Goal: Transaction & Acquisition: Purchase product/service

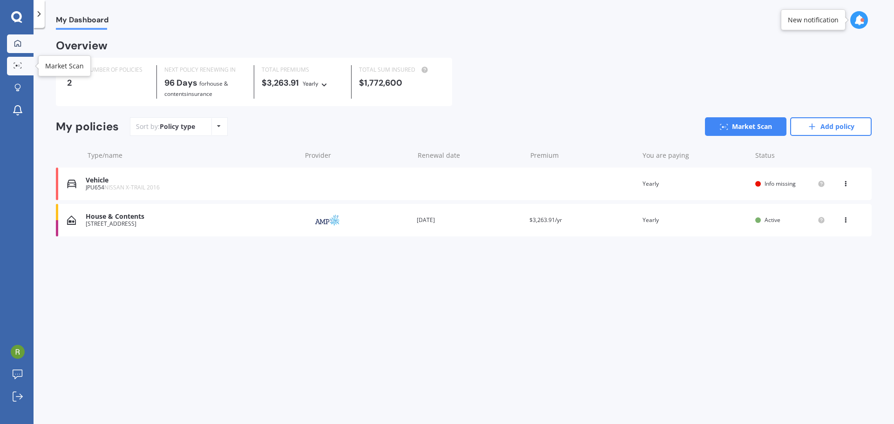
click at [20, 63] on icon at bounding box center [17, 65] width 8 height 6
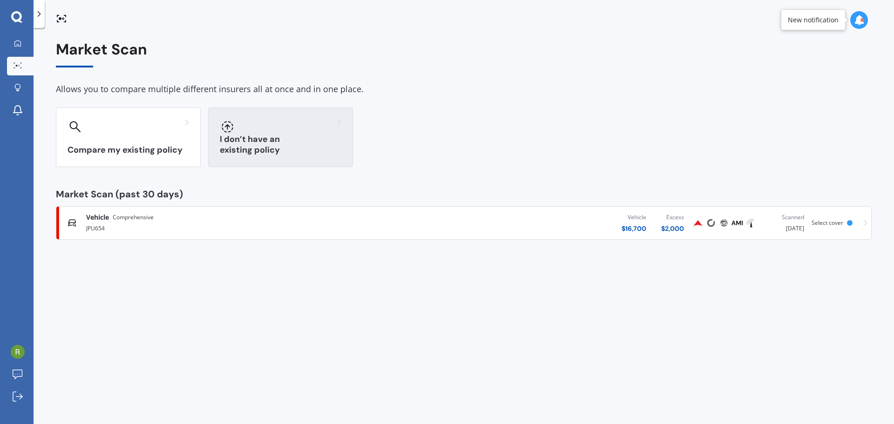
click at [330, 135] on div "I don’t have an existing policy" at bounding box center [280, 138] width 145 height 60
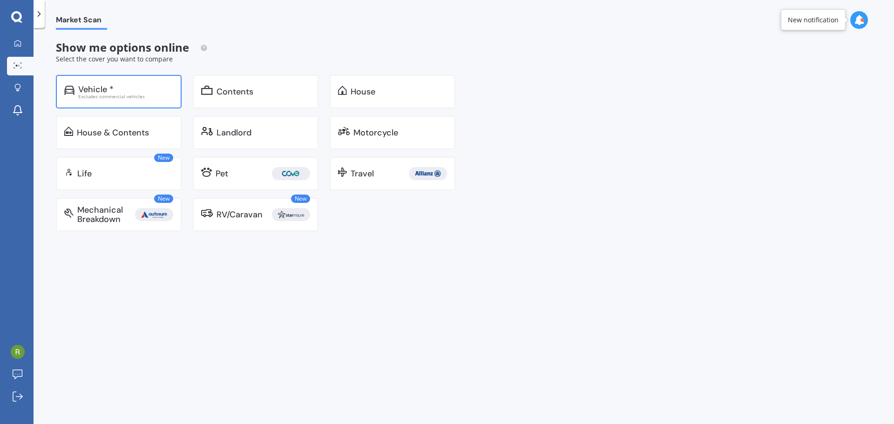
click at [135, 82] on div "Vehicle * Excludes commercial vehicles" at bounding box center [119, 92] width 126 height 34
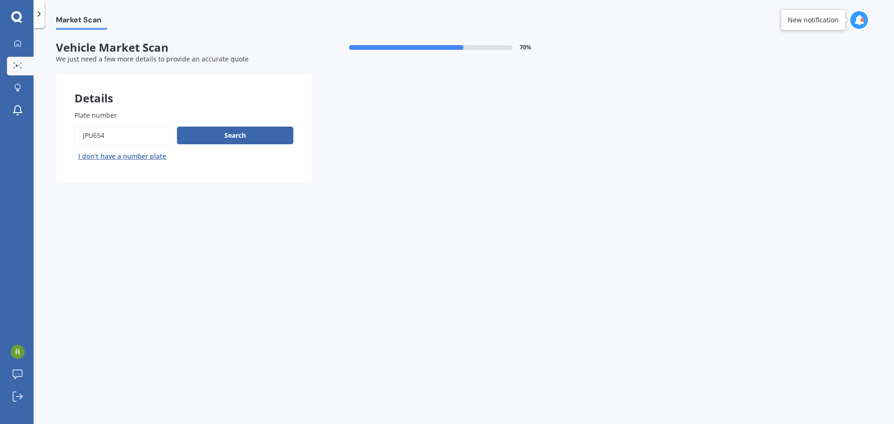
click at [127, 138] on input "Plate number" at bounding box center [123, 136] width 99 height 20
drag, startPoint x: 127, startPoint y: 138, endPoint x: 26, endPoint y: 146, distance: 100.9
click at [26, 146] on div "My Dashboard Market Scan Explore insurance Notifications [PERSON_NAME] Submit f…" at bounding box center [447, 212] width 894 height 424
type input "QYZ225"
click at [265, 129] on button "Search" at bounding box center [235, 136] width 116 height 18
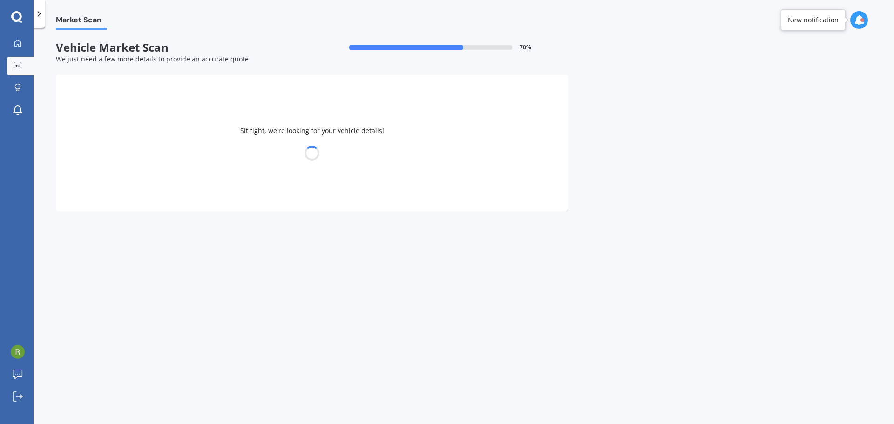
select select "SUBARU"
select select "LEGACY"
select select "08"
select select "01"
select select "1967"
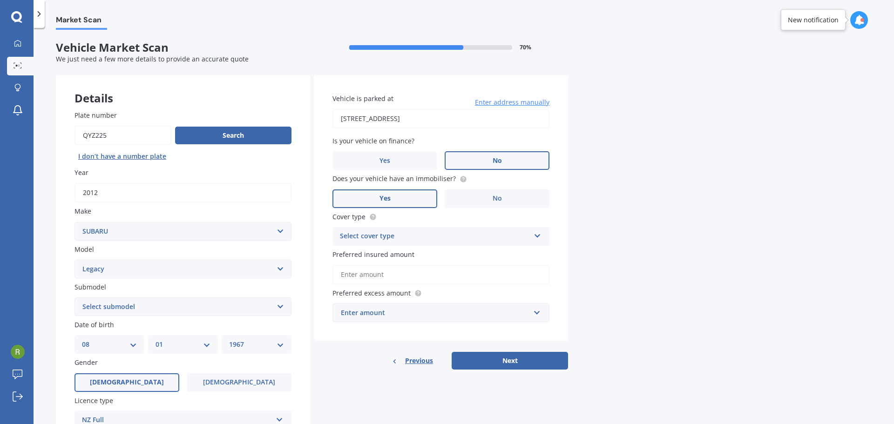
click at [529, 237] on div "Select cover type" at bounding box center [435, 236] width 190 height 11
click at [530, 237] on div "Select cover type Comprehensive Third Party, Fire & Theft Third Party" at bounding box center [440, 236] width 217 height 19
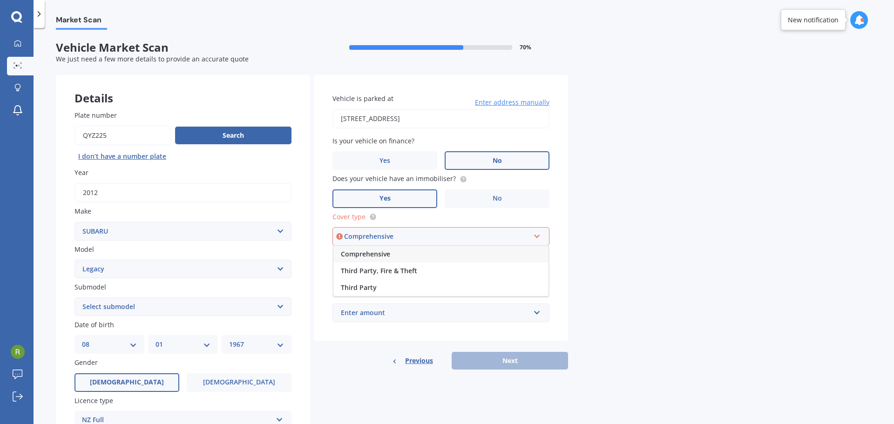
click at [452, 259] on div "Comprehensive" at bounding box center [440, 254] width 215 height 17
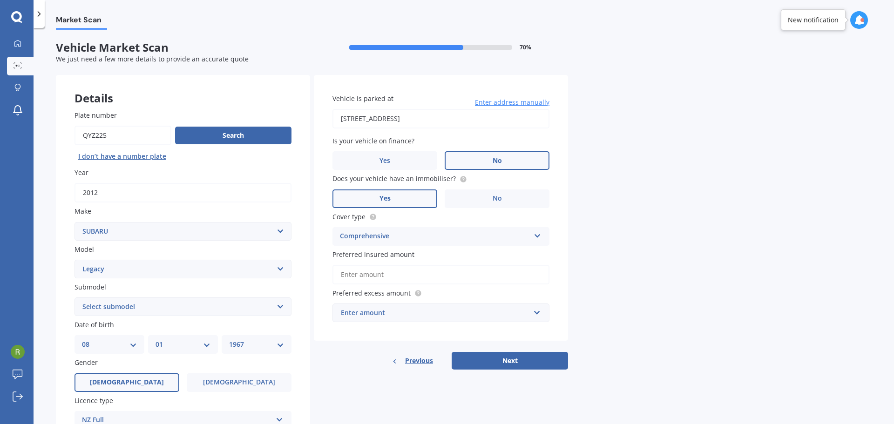
click at [413, 277] on input "Preferred insured amount" at bounding box center [440, 275] width 217 height 20
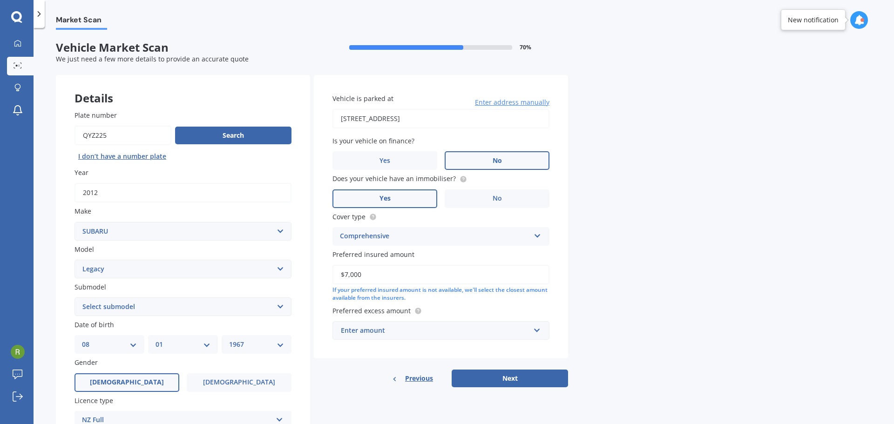
type input "$7,000"
click at [810, 193] on div "Market Scan Vehicle Market Scan 70 % We just need a few more details to provide…" at bounding box center [464, 228] width 860 height 396
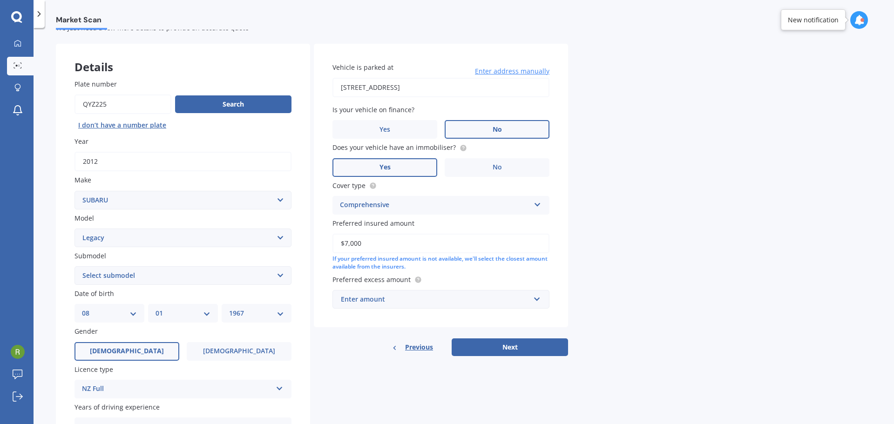
scroll to position [93, 0]
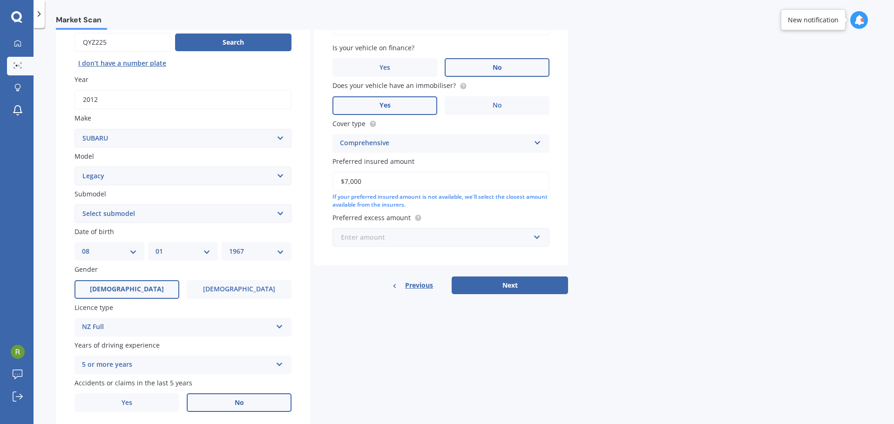
click at [540, 236] on input "text" at bounding box center [437, 238] width 209 height 18
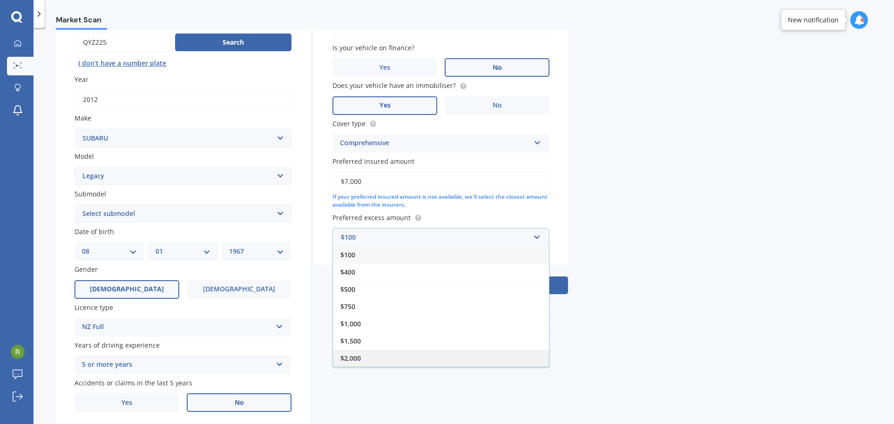
click at [444, 358] on div "$2,000" at bounding box center [441, 358] width 216 height 17
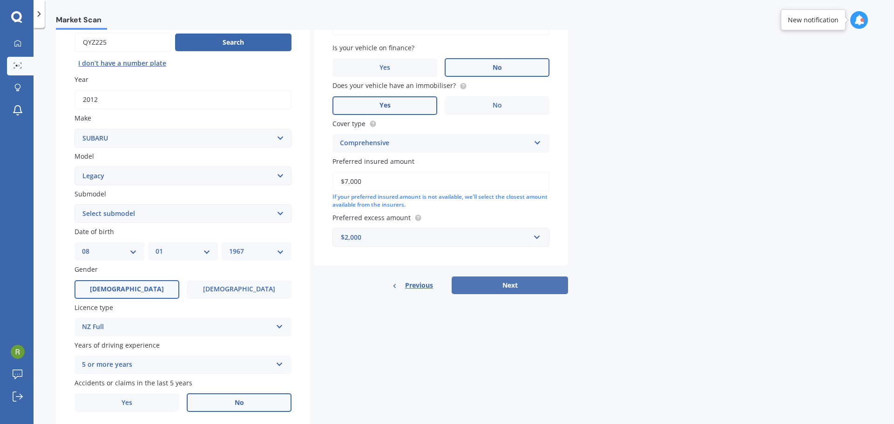
click at [502, 283] on button "Next" at bounding box center [510, 285] width 116 height 18
click at [502, 283] on div "Vehicle is parked at [STREET_ADDRESS] Enter address manually Is your vehicle on…" at bounding box center [441, 138] width 254 height 312
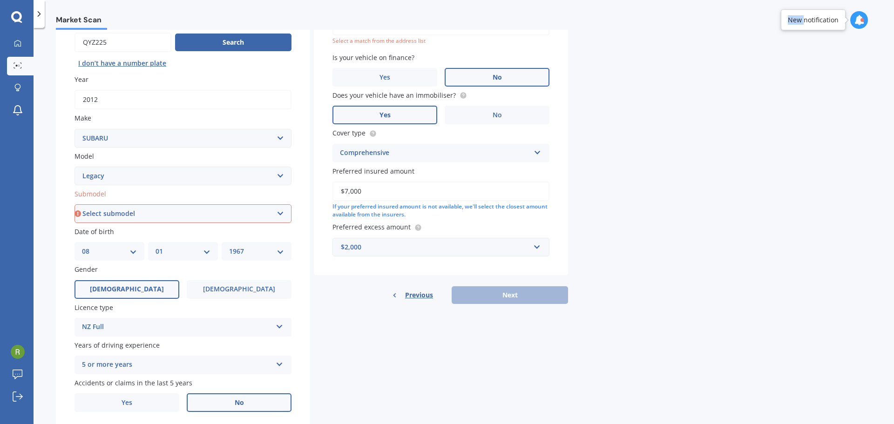
click at [199, 212] on select "Select submodel (All other non turbo) (All other turbo) 2.0i 2.0R 2.5i 2.5i Lux…" at bounding box center [182, 213] width 217 height 19
click at [195, 211] on select "Select submodel (All other non turbo) (All other turbo) 2.0i 2.0R 2.5i 2.5i Lux…" at bounding box center [182, 213] width 217 height 19
select select "(ALL OTHER NON TURBO)"
click at [74, 204] on select "Select submodel (All other non turbo) (All other turbo) 2.0i 2.0R 2.5i 2.5i Lux…" at bounding box center [182, 213] width 217 height 19
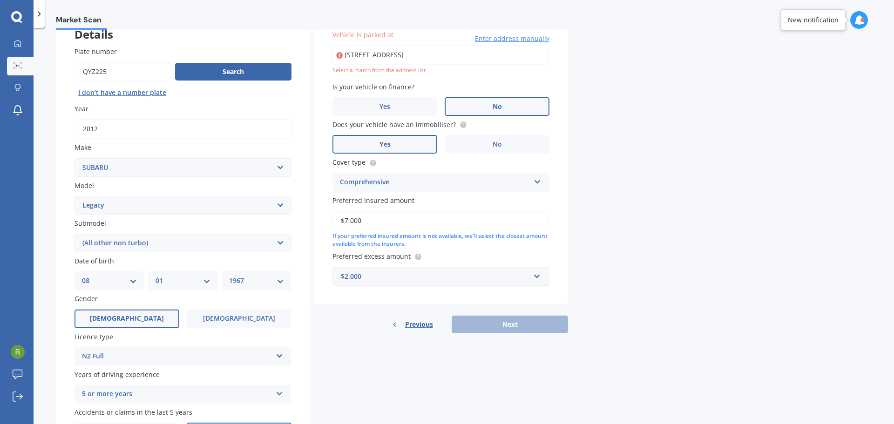
type input "[STREET_ADDRESS]"
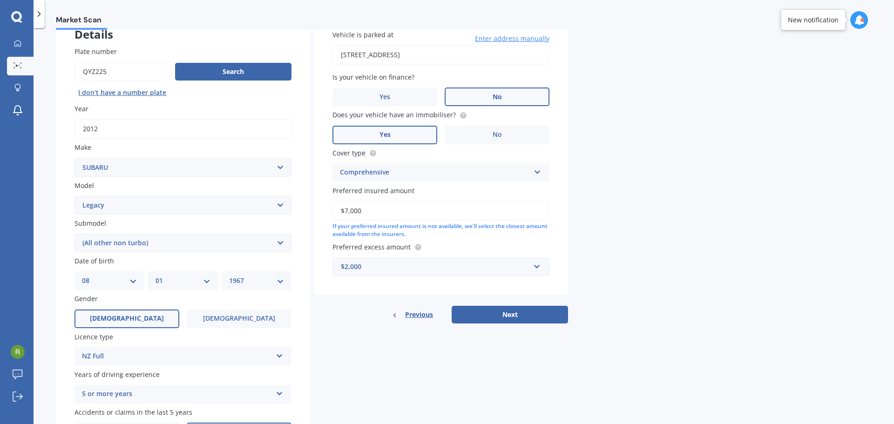
click at [715, 125] on div "Market Scan Vehicle Market Scan 70 % We just need a few more details to provide…" at bounding box center [464, 228] width 860 height 396
click at [281, 165] on select "Select make AC ALFA ROMEO ASTON [PERSON_NAME] AUDI AUSTIN BEDFORD Bentley BMW B…" at bounding box center [182, 167] width 217 height 19
click at [281, 168] on select "Select make AC ALFA ROMEO ASTON [PERSON_NAME] AUDI AUSTIN BEDFORD Bentley BMW B…" at bounding box center [182, 167] width 217 height 19
click at [278, 205] on select "Select model BRZ Crosstrek Dex Exiga Forester Impreza Justy Legacy Leone levorg…" at bounding box center [182, 205] width 217 height 19
click at [74, 196] on select "Select model BRZ Crosstrek Dex Exiga Forester Impreza Justy Legacy Leone levorg…" at bounding box center [182, 205] width 217 height 19
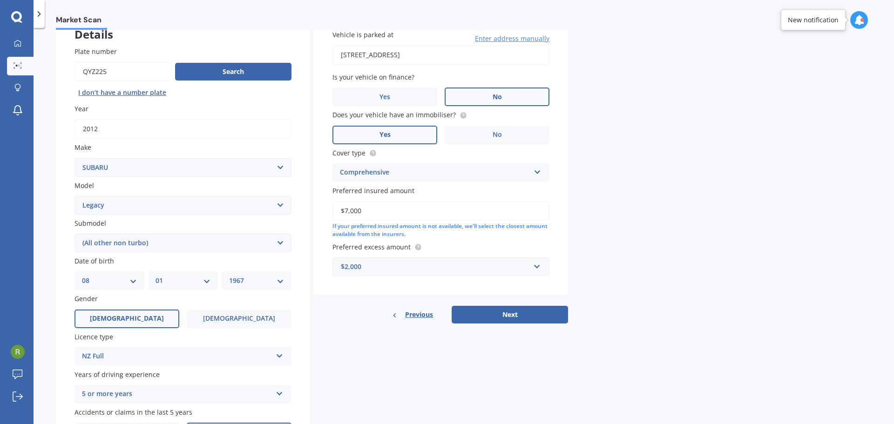
click at [276, 239] on select "Select submodel (All other non turbo) (All other turbo) 2.0i 2.0R 2.5i 2.5i Lux…" at bounding box center [182, 243] width 217 height 19
select select "2.5I"
click at [74, 234] on select "Select submodel (All other non turbo) (All other turbo) 2.0i 2.0R 2.5i 2.5i Lux…" at bounding box center [182, 243] width 217 height 19
drag, startPoint x: 841, startPoint y: 238, endPoint x: 835, endPoint y: 236, distance: 6.2
click at [840, 238] on div "Market Scan Vehicle Market Scan 70 % We just need a few more details to provide…" at bounding box center [464, 228] width 860 height 396
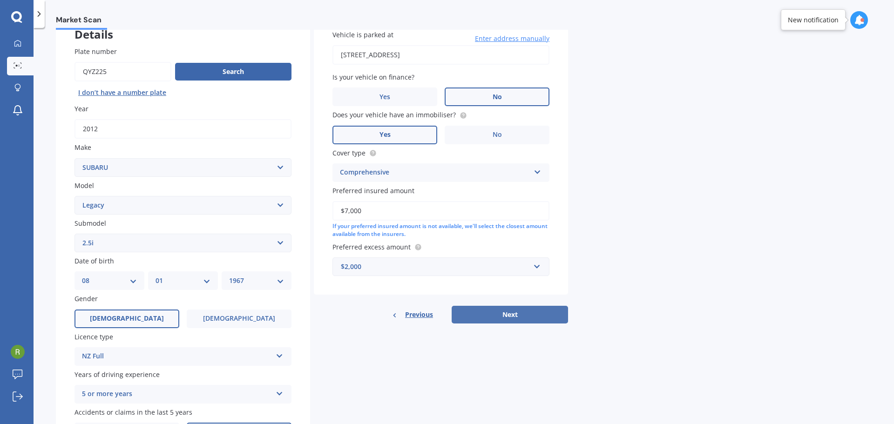
click at [509, 316] on button "Next" at bounding box center [510, 315] width 116 height 18
select select "08"
select select "01"
select select "1967"
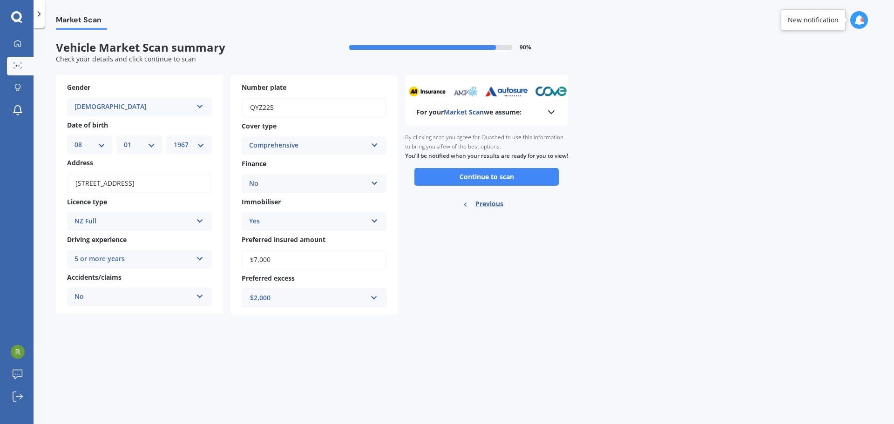
scroll to position [0, 0]
click at [503, 186] on button "Continue to scan" at bounding box center [486, 177] width 144 height 18
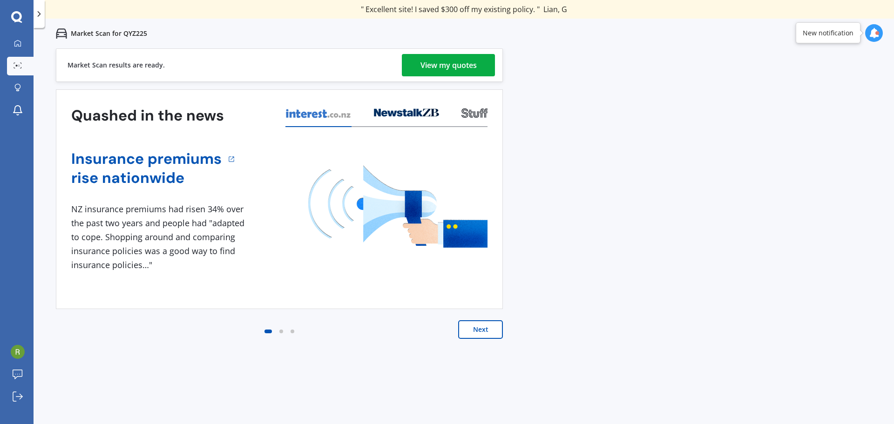
click at [474, 59] on div "View my quotes" at bounding box center [448, 65] width 56 height 22
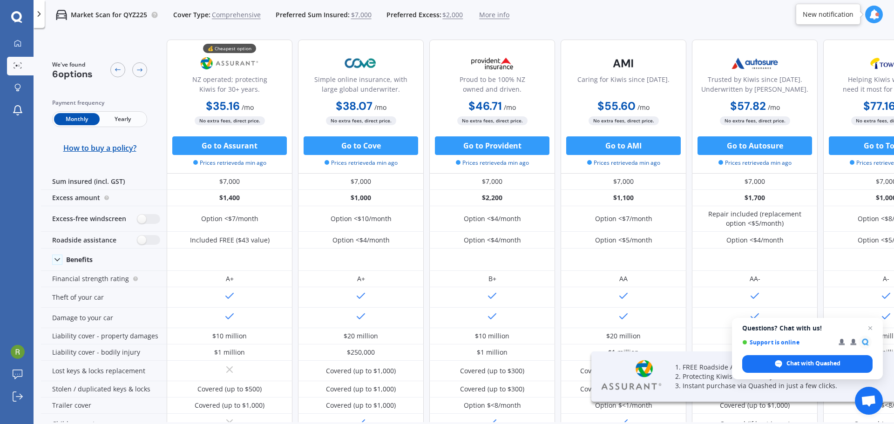
click at [121, 122] on span "Yearly" at bounding box center [123, 119] width 46 height 12
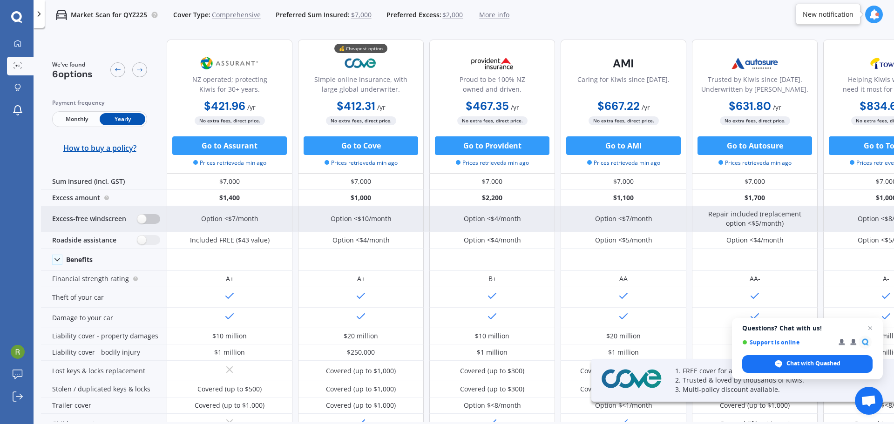
click at [154, 219] on label at bounding box center [148, 219] width 23 height 10
radio input "true"
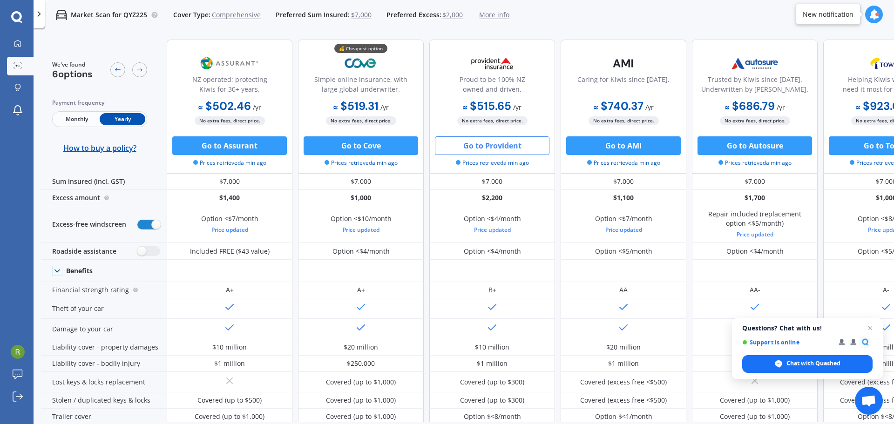
click at [498, 148] on button "Go to Provident" at bounding box center [492, 145] width 115 height 19
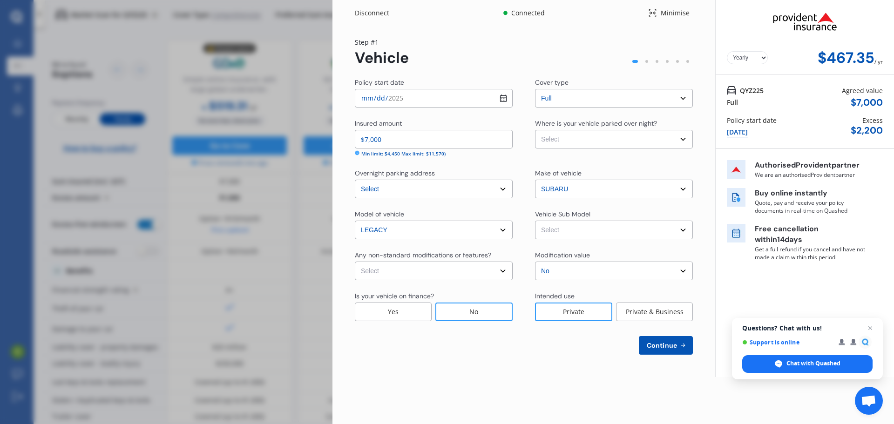
click at [685, 140] on select "Select Garage (fully enclosed) Off Street Parking Other" at bounding box center [614, 139] width 158 height 19
select select "GARAGE"
click at [535, 130] on select "Select Garage (fully enclosed) Off Street Parking Other" at bounding box center [614, 139] width 158 height 19
click at [509, 273] on select "Select None [MEDICAL_DATA] System(NOS) Roll Cage Full Racing Harness" at bounding box center [434, 271] width 158 height 19
select select "none"
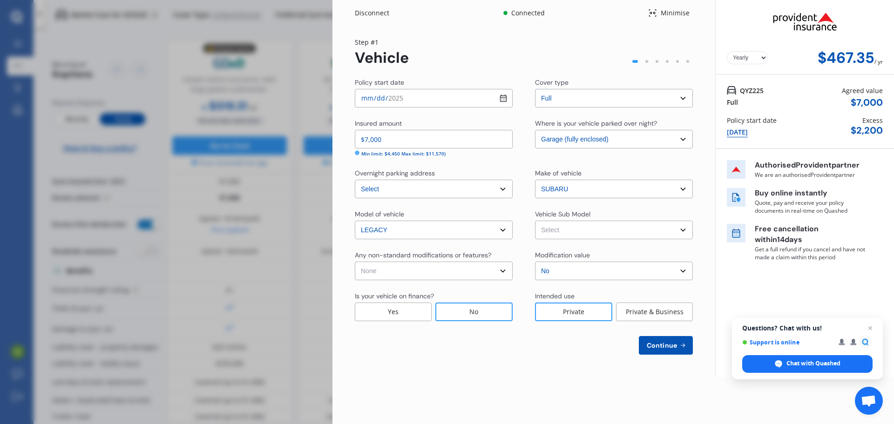
click at [355, 262] on select "Select None [MEDICAL_DATA] System(NOS) Roll Cage Full Racing Harness" at bounding box center [434, 271] width 158 height 19
click at [501, 296] on div "Is your vehicle on finance?" at bounding box center [434, 296] width 158 height 11
click at [630, 234] on select "Select Legacy 2.5i Wagon 5dr Lineartronic 6sp AWD [IMP]" at bounding box center [614, 230] width 158 height 19
select select "NZVSUBA2012AEDX"
click at [535, 221] on select "Select Legacy 2.5i Wagon 5dr Lineartronic 6sp AWD [IMP]" at bounding box center [614, 230] width 158 height 19
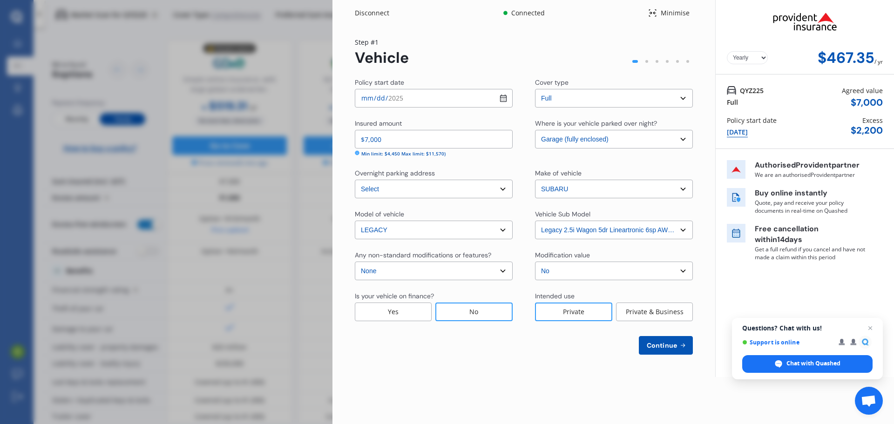
click at [501, 101] on input "[DATE]" at bounding box center [434, 98] width 158 height 19
click at [563, 46] on div "Step # 1 Vehicle" at bounding box center [524, 51] width 338 height 29
click at [668, 345] on span "Continue" at bounding box center [662, 345] width 34 height 7
select select "08"
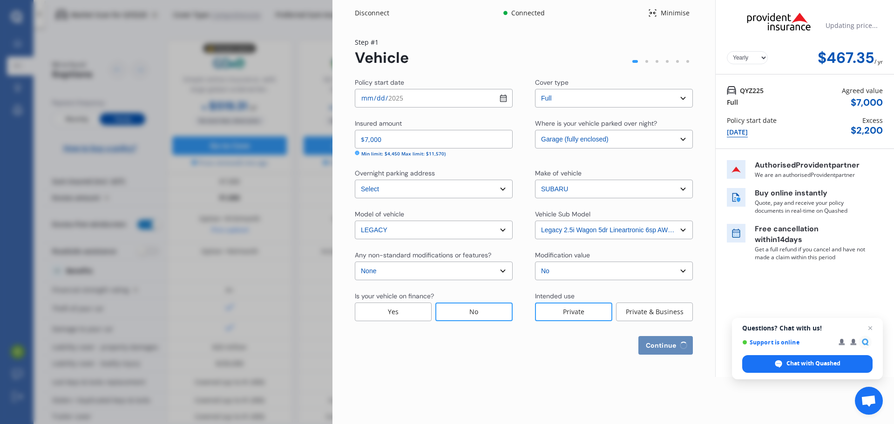
select select "01"
select select "1967"
select select "NZ_FULL"
select select "0"
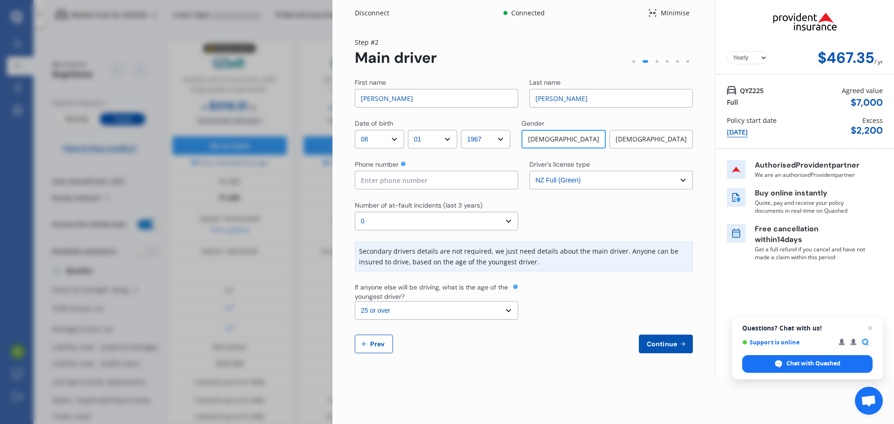
click at [504, 221] on select "Select number of at-fault incidents (last 3 years) 0 1 2 3 4 5 or more" at bounding box center [436, 221] width 163 height 19
click at [355, 212] on select "Select number of at-fault incidents (last 3 years) 0 1 2 3 4 5 or more" at bounding box center [436, 221] width 163 height 19
click at [509, 311] on select "Select the age of the youngest driver. 16 17 18 19 20 21 22 23 24 25 or over" at bounding box center [436, 310] width 163 height 19
select select "18"
click at [355, 301] on select "Select the age of the youngest driver. 16 17 18 19 20 21 22 23 24 25 or over" at bounding box center [436, 310] width 163 height 19
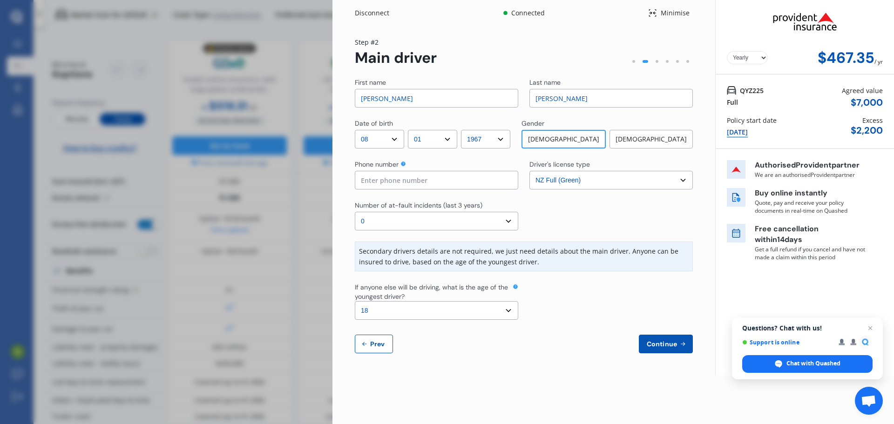
drag, startPoint x: 507, startPoint y: 303, endPoint x: 453, endPoint y: 218, distance: 99.8
click at [453, 218] on select "Select number of at-fault incidents (last 3 years) 0 1 2 3 4 5 or more" at bounding box center [436, 221] width 163 height 19
click at [514, 311] on select "Select the age of the youngest driver. 16 17 18 19 20 21 22 23 24 25 or over" at bounding box center [436, 310] width 163 height 19
click at [541, 316] on div at bounding box center [610, 301] width 163 height 37
click at [473, 183] on input at bounding box center [436, 180] width 163 height 19
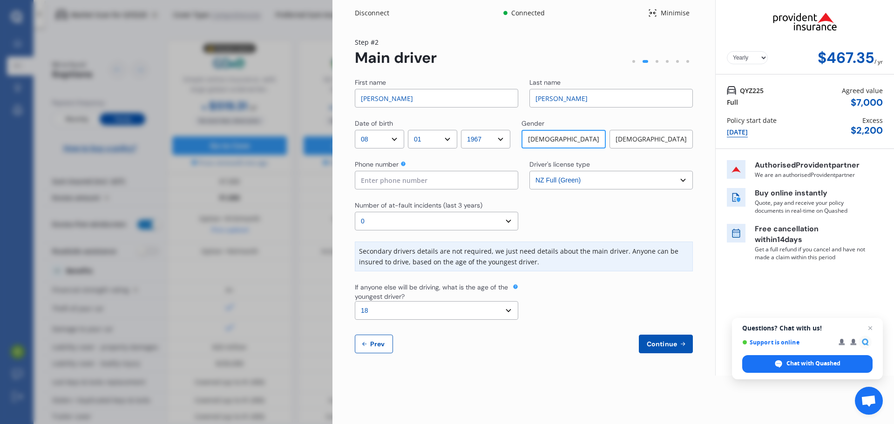
type input "021575921"
click at [561, 211] on div at bounding box center [610, 216] width 163 height 30
click at [668, 342] on span "Continue" at bounding box center [662, 343] width 34 height 7
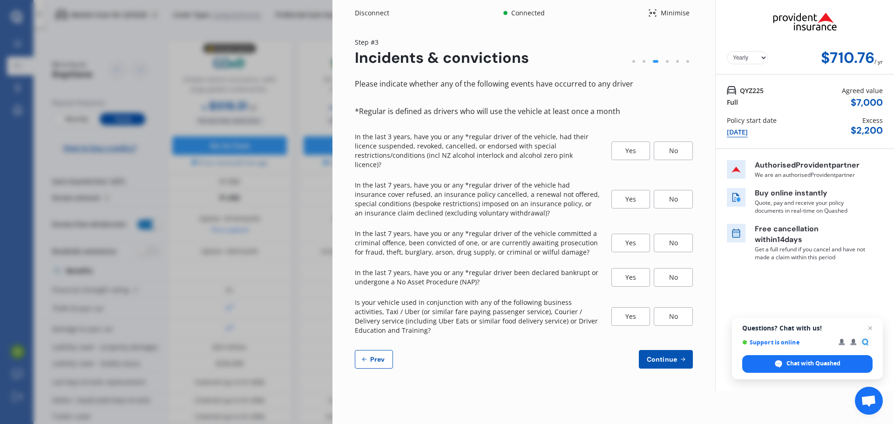
click at [673, 143] on div "No" at bounding box center [673, 151] width 39 height 19
click at [674, 190] on div "No" at bounding box center [673, 199] width 39 height 19
click at [679, 236] on div "No" at bounding box center [673, 243] width 39 height 19
click at [674, 270] on div "No" at bounding box center [673, 277] width 39 height 19
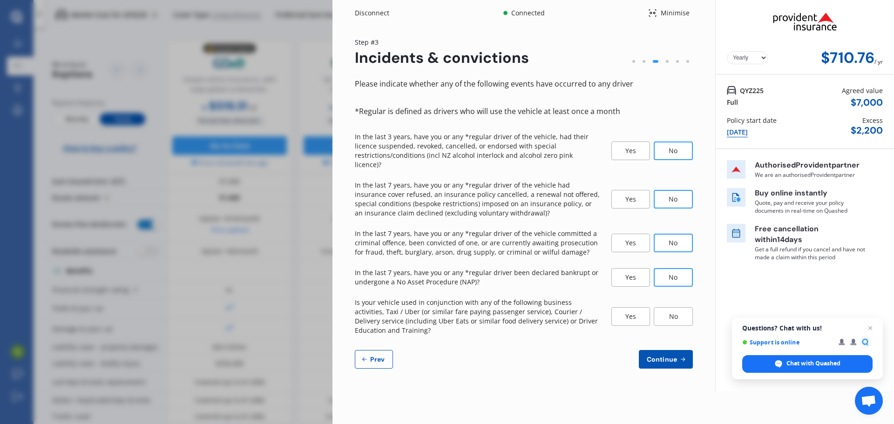
click at [669, 307] on div "No" at bounding box center [673, 316] width 39 height 19
click at [667, 356] on span "Continue" at bounding box center [662, 359] width 34 height 7
select select "1700"
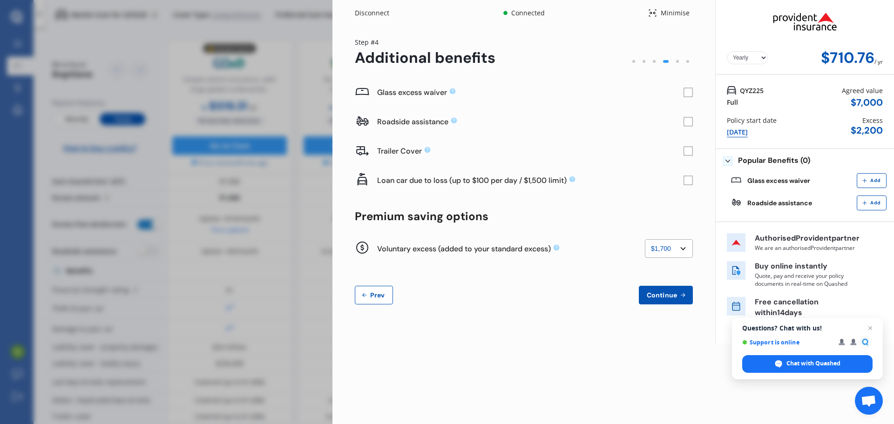
click at [687, 94] on rect at bounding box center [687, 92] width 9 height 9
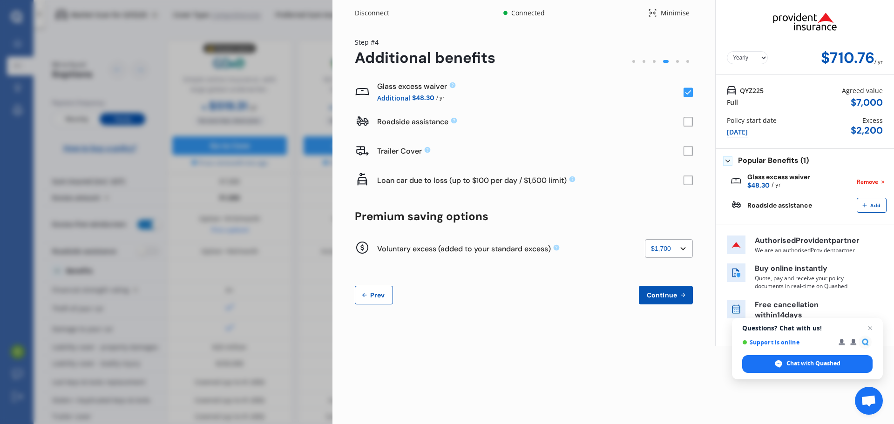
click at [684, 95] on rect at bounding box center [687, 92] width 9 height 9
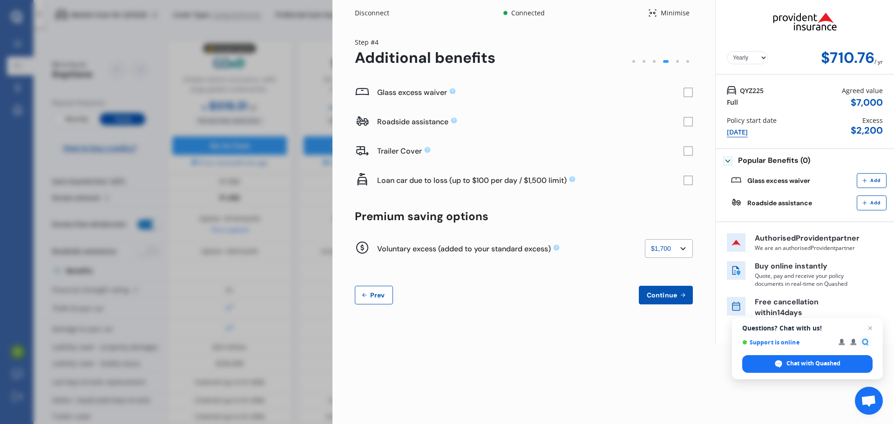
click at [684, 95] on rect at bounding box center [688, 92] width 9 height 9
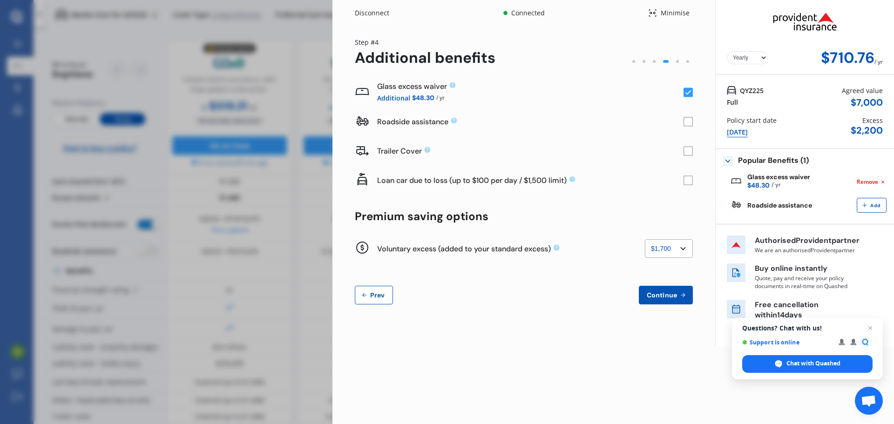
click at [686, 124] on rect at bounding box center [687, 121] width 9 height 9
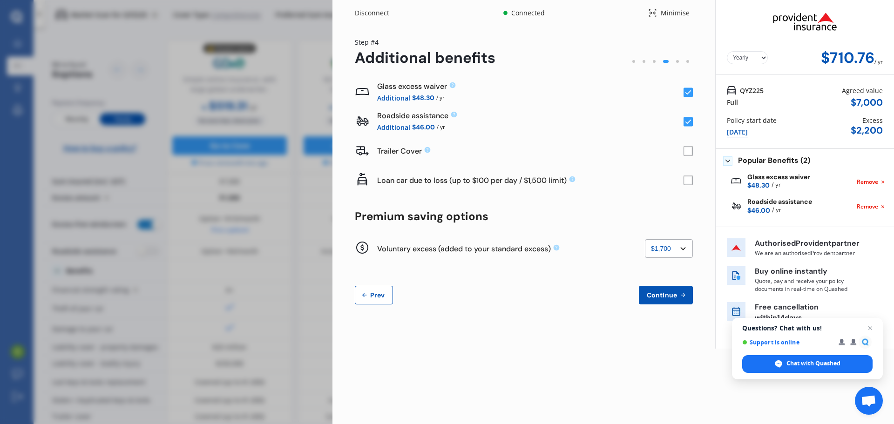
click at [677, 298] on span "Continue" at bounding box center [662, 294] width 34 height 7
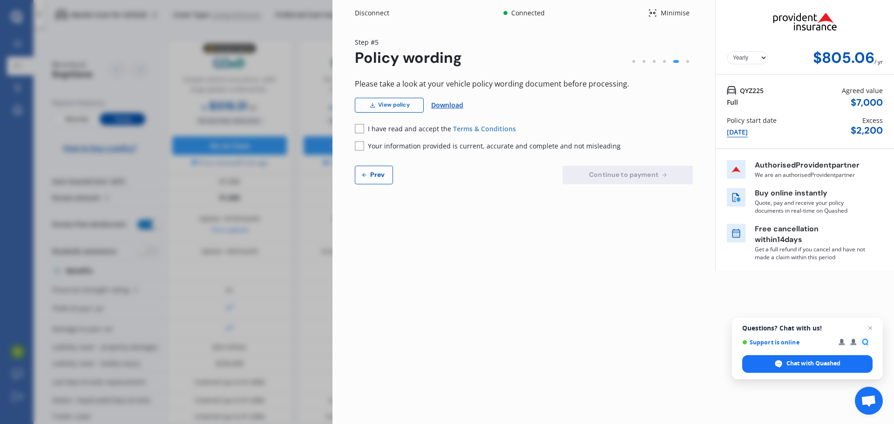
click at [403, 104] on link "View policy" at bounding box center [389, 105] width 69 height 15
click at [458, 254] on div "Disconnect Connected Minimise Yearly Monthly $805.06 / yr Step # 5 Policy wordi…" at bounding box center [523, 135] width 383 height 270
click at [362, 176] on icon at bounding box center [364, 174] width 7 height 7
select select "1700"
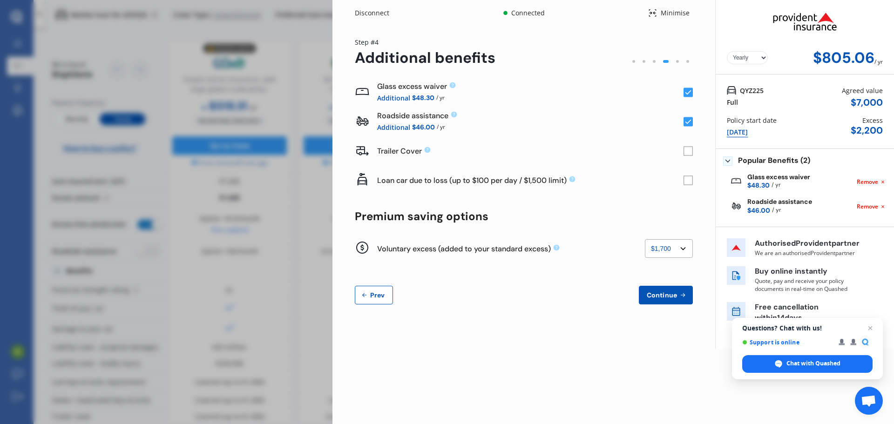
click at [371, 14] on div "Disconnect" at bounding box center [377, 12] width 45 height 9
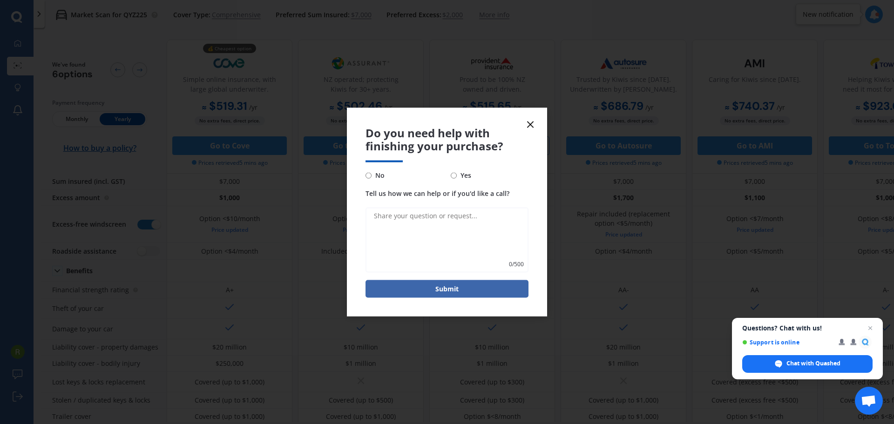
click at [368, 175] on input "No" at bounding box center [368, 175] width 6 height 6
radio input "true"
click at [536, 121] on form "Do you need help with finishing your purchase? No Yes Tell us how we can help o…" at bounding box center [447, 212] width 200 height 209
click at [535, 121] on icon at bounding box center [530, 124] width 11 height 11
click at [535, 121] on div "No extra fees, direct price." at bounding box center [492, 120] width 126 height 9
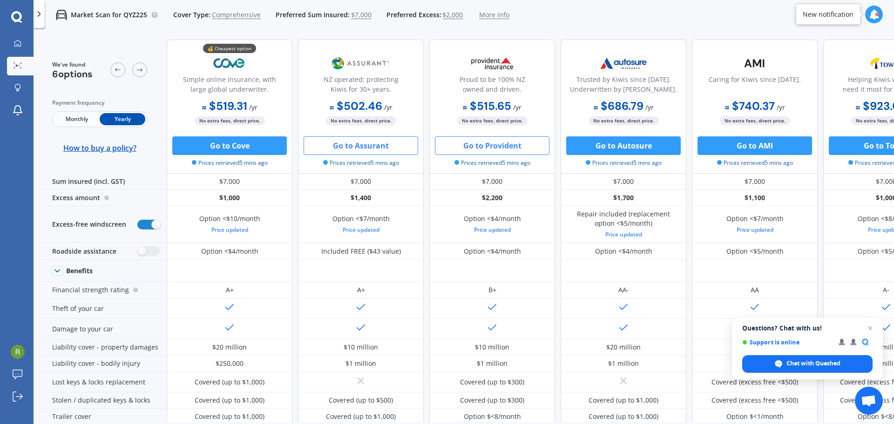
click at [356, 148] on button "Go to Assurant" at bounding box center [360, 145] width 115 height 19
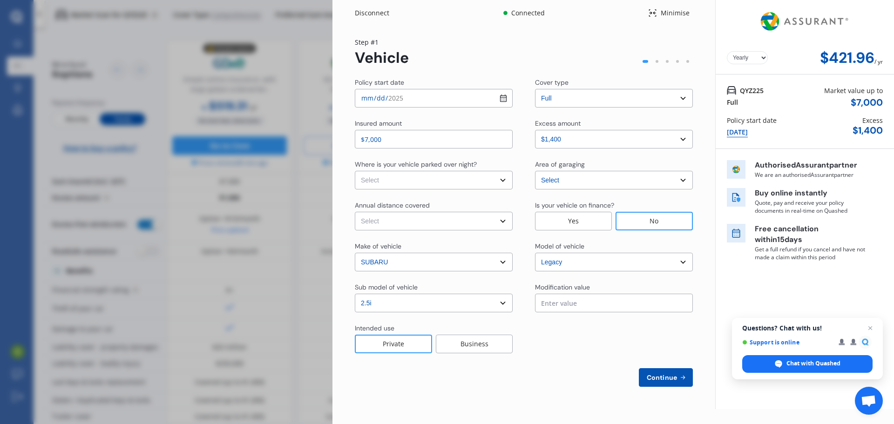
click at [678, 135] on select "Select excess amount $400 $900 $1,400" at bounding box center [614, 139] width 158 height 19
click at [450, 182] on select "Select In a garage On own property On street or road" at bounding box center [434, 180] width 158 height 19
select select "In a garage"
click at [355, 171] on select "Select In a garage On own property On street or road" at bounding box center [434, 180] width 158 height 19
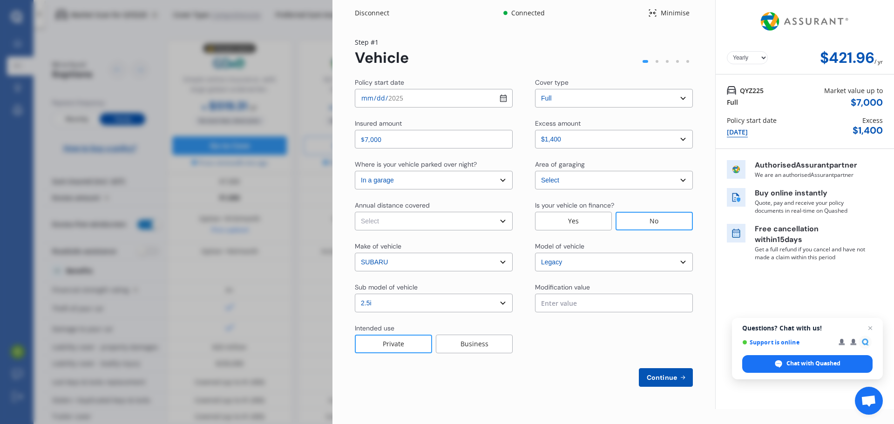
click at [414, 221] on select "Select Low (less than 15,000km per year) Average (15,000-30,000km per year) Hig…" at bounding box center [434, 221] width 158 height 19
select select "15000"
click at [355, 212] on select "Select Low (less than 15,000km per year) Average (15,000-30,000km per year) Hig…" at bounding box center [434, 221] width 158 height 19
click at [662, 378] on span "Continue" at bounding box center [662, 377] width 34 height 7
click at [662, 378] on span "Continue" at bounding box center [661, 377] width 34 height 7
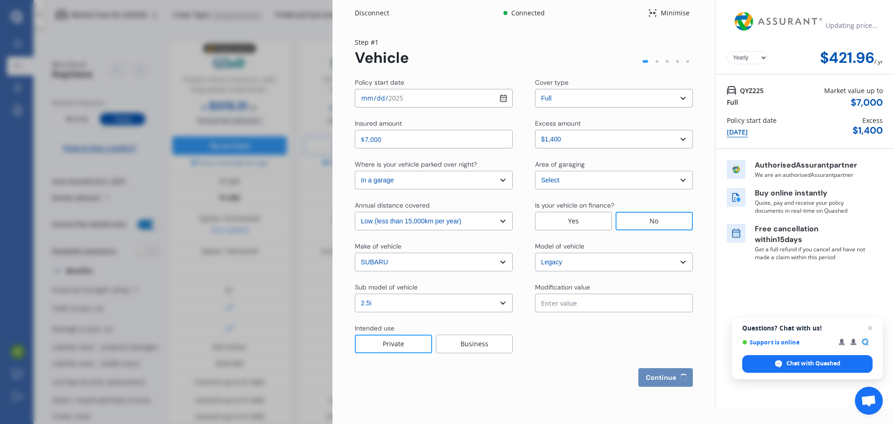
select select "Mr"
select select "08"
select select "01"
select select "1967"
select select "full"
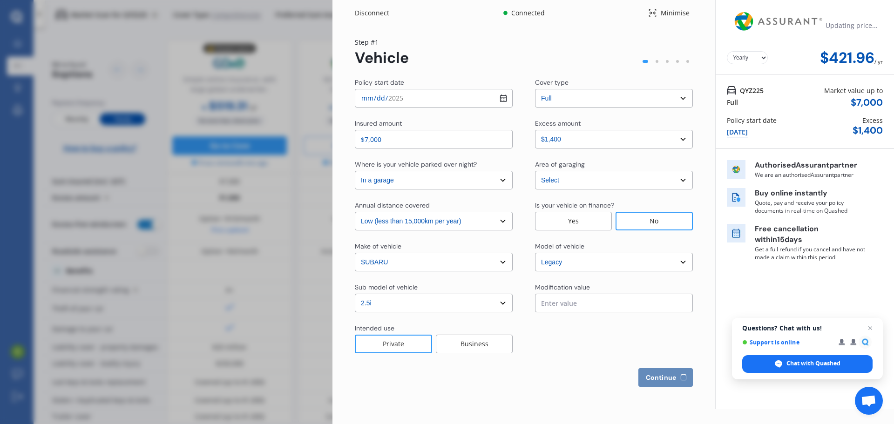
select select "more than 4 years"
select select "[GEOGRAPHIC_DATA]"
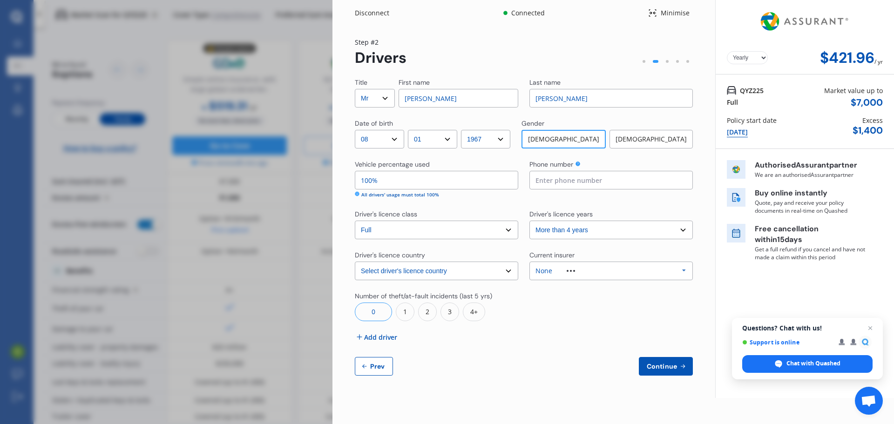
drag, startPoint x: 371, startPoint y: 182, endPoint x: 335, endPoint y: 189, distance: 37.5
click at [335, 189] on div "Yearly Monthly $421.96 / yr Step # 2 Drivers Title Select Mr Mrs Miss Ms Dr Fir…" at bounding box center [523, 212] width 383 height 372
click at [370, 177] on input "100%" at bounding box center [436, 180] width 163 height 19
click at [372, 178] on input "100%" at bounding box center [436, 180] width 163 height 19
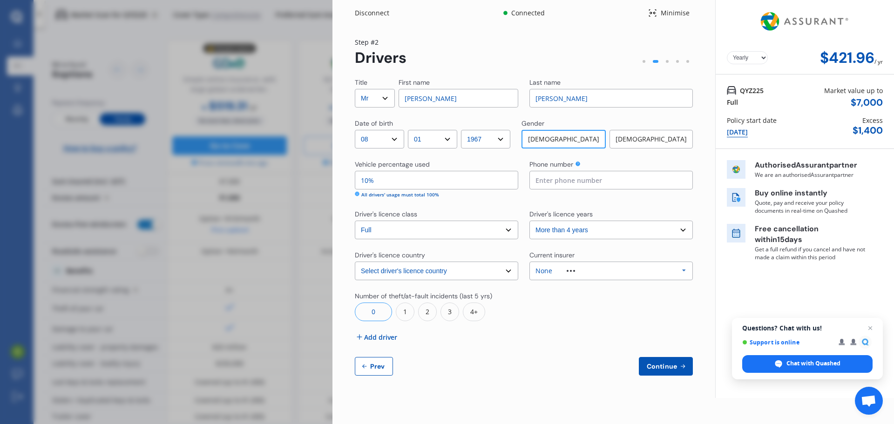
type input "1%"
type input "40%"
click at [531, 344] on div "Title Select Mr Mrs Miss Ms Dr First name [PERSON_NAME] name [PERSON_NAME] Date…" at bounding box center [524, 227] width 338 height 298
click at [390, 337] on span "Add driver" at bounding box center [380, 337] width 33 height 10
click at [390, 337] on div "Title Select Mr Mrs Miss Ms Dr First name [PERSON_NAME] name [PERSON_NAME] Date…" at bounding box center [524, 227] width 338 height 298
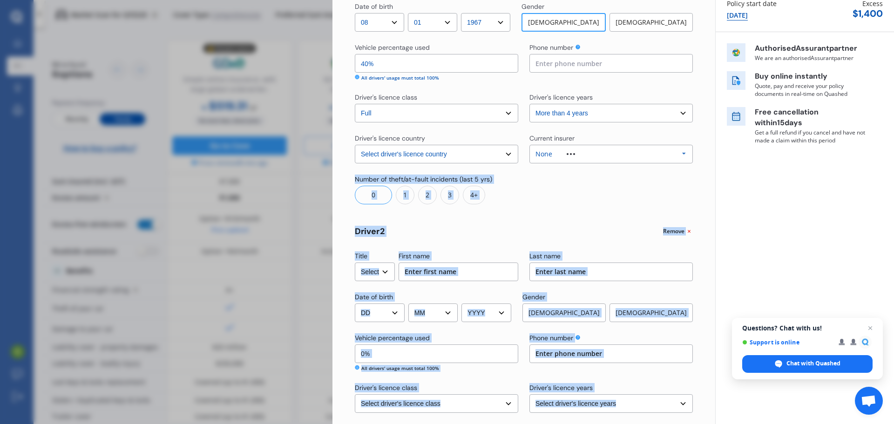
scroll to position [140, 0]
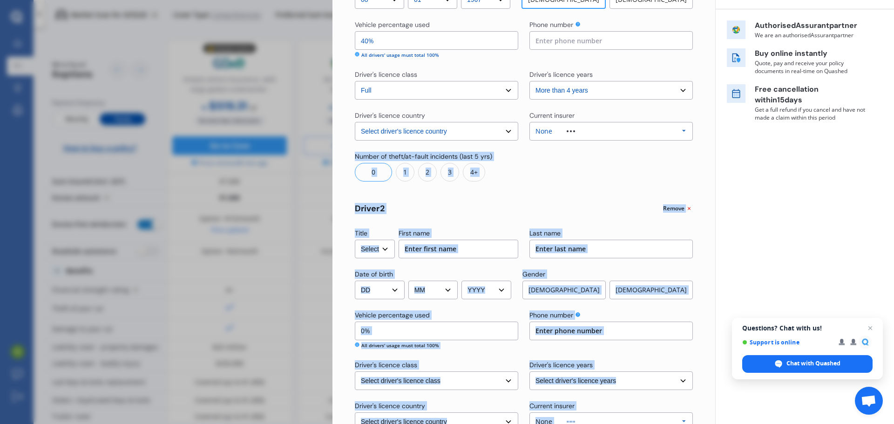
click at [386, 253] on select "Select Mr Mrs Miss Ms Dr" at bounding box center [375, 249] width 40 height 19
select select "Mrs"
click at [355, 240] on select "Select Mr Mrs Miss Ms Dr" at bounding box center [375, 249] width 40 height 19
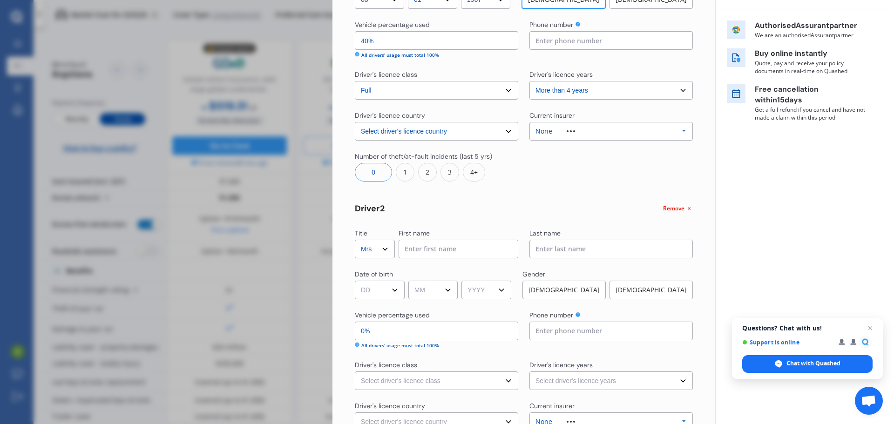
click at [428, 249] on input at bounding box center [458, 249] width 120 height 19
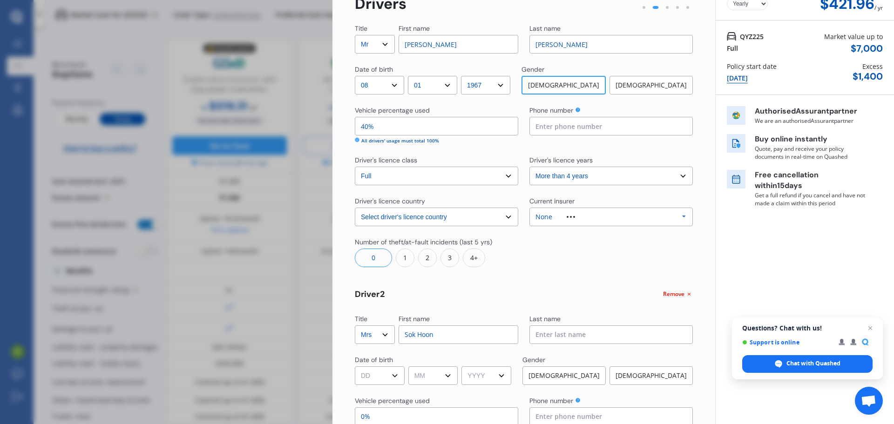
scroll to position [0, 0]
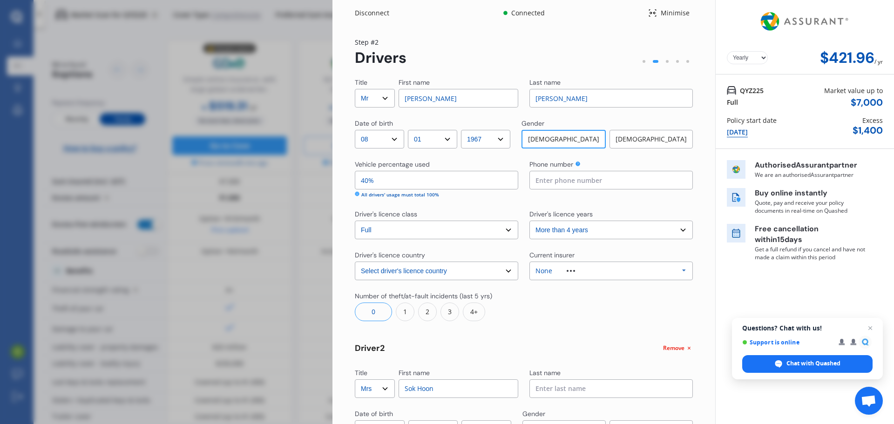
type input "Sok Hoon"
click at [381, 17] on div "Disconnect" at bounding box center [377, 12] width 45 height 9
click at [380, 17] on div "We are experiencing high volume of Market Scans . Just a heads up we will have …" at bounding box center [447, 212] width 894 height 424
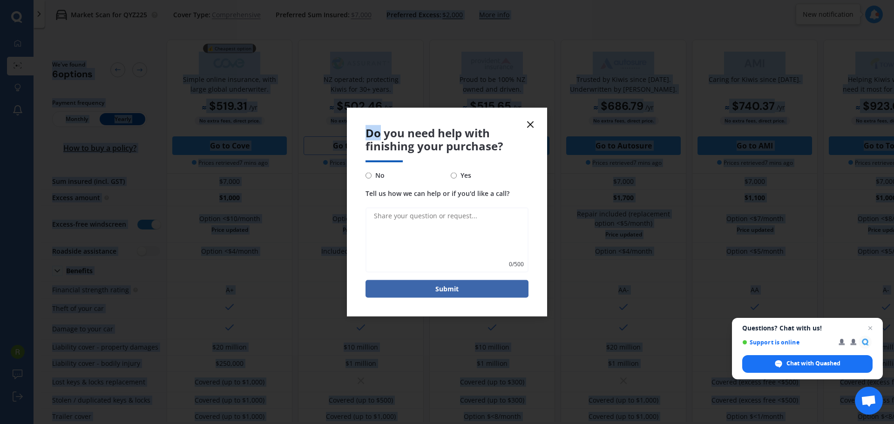
click at [371, 175] on input "No" at bounding box center [368, 175] width 6 height 6
radio input "true"
click at [465, 285] on button "Submit" at bounding box center [446, 289] width 163 height 18
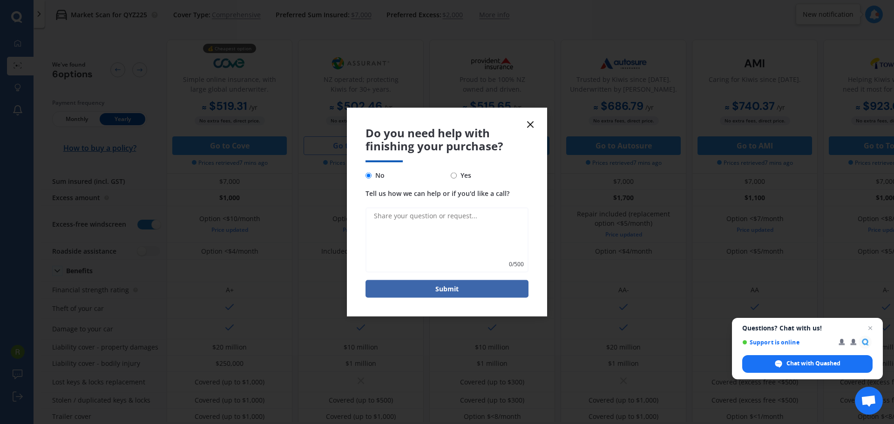
click at [532, 127] on line at bounding box center [530, 124] width 6 height 6
